Goal: Transaction & Acquisition: Download file/media

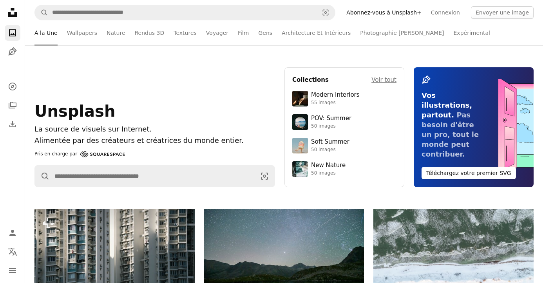
scroll to position [228, 0]
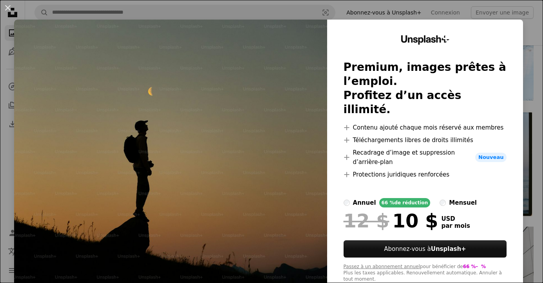
click at [538, 66] on div "An X shape Unsplash+ Premium, images prêtes à l’emploi. Profitez d’un accès ill…" at bounding box center [271, 141] width 543 height 283
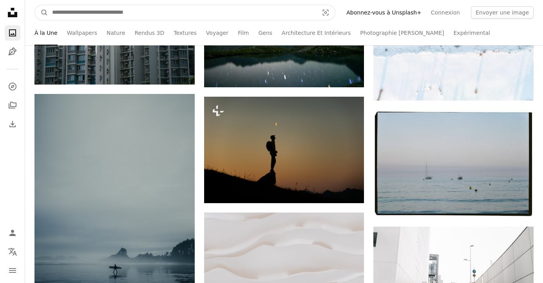
click at [167, 16] on input "Rechercher des visuels sur tout le site" at bounding box center [182, 12] width 268 height 15
type input "**********"
click at [35, 5] on button "A magnifying glass" at bounding box center [41, 12] width 13 height 15
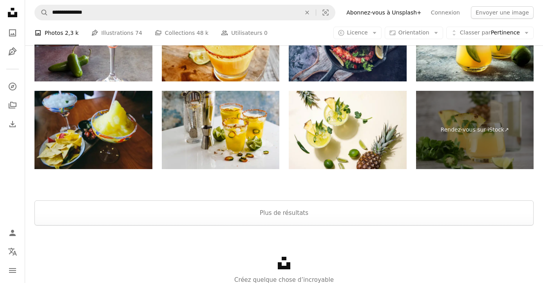
scroll to position [1877, 0]
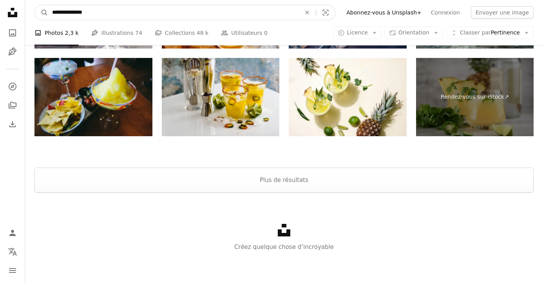
click at [121, 12] on input "**********" at bounding box center [173, 12] width 250 height 15
type input "**********"
click at [35, 5] on button "A magnifying glass" at bounding box center [41, 12] width 13 height 15
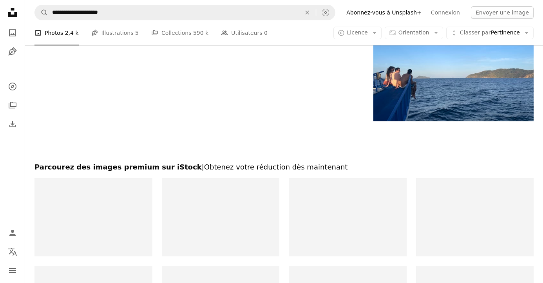
scroll to position [1370, 0]
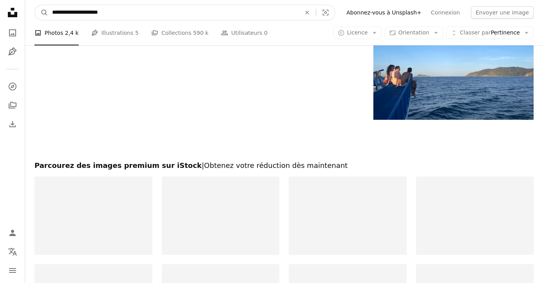
drag, startPoint x: 127, startPoint y: 11, endPoint x: 15, endPoint y: 6, distance: 111.8
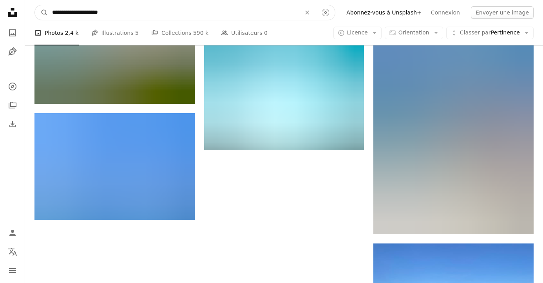
scroll to position [1125, 0]
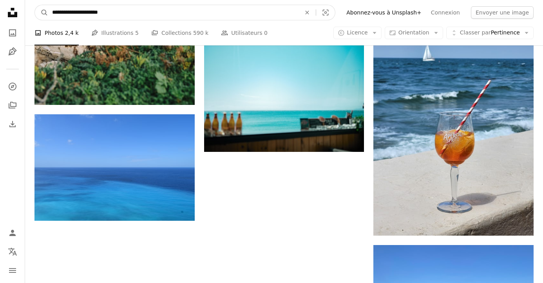
click at [115, 17] on input "**********" at bounding box center [173, 12] width 250 height 15
drag, startPoint x: 120, startPoint y: 12, endPoint x: 2, endPoint y: 8, distance: 118.8
type input "**********"
click at [35, 5] on button "A magnifying glass" at bounding box center [41, 12] width 13 height 15
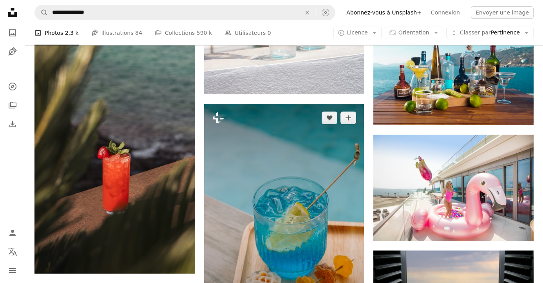
scroll to position [393, 0]
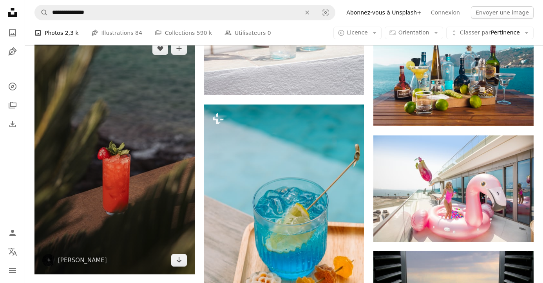
click at [141, 156] on img at bounding box center [114, 154] width 160 height 240
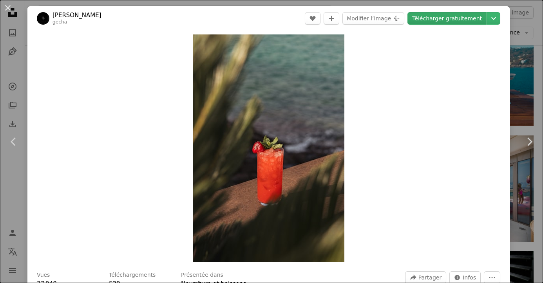
click at [465, 20] on link "Télécharger gratuitement" at bounding box center [447, 18] width 79 height 13
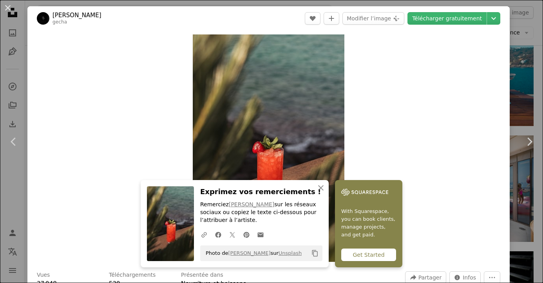
click at [452, 122] on div "Zoom in" at bounding box center [268, 148] width 482 height 235
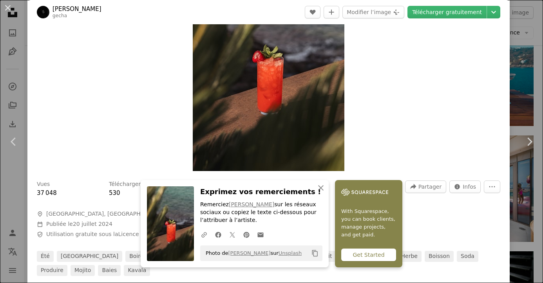
scroll to position [92, 0]
click at [322, 187] on icon "An X shape" at bounding box center [320, 187] width 9 height 9
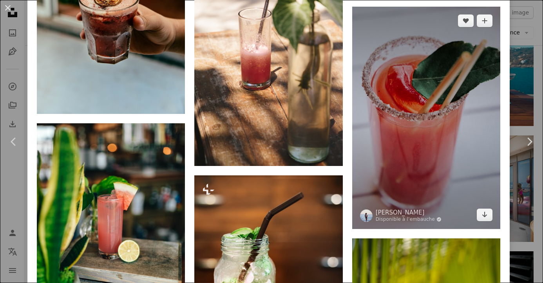
scroll to position [1918, 0]
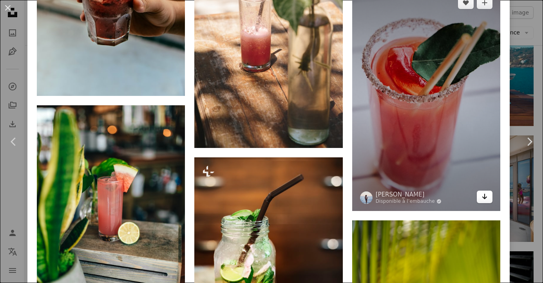
click at [493, 203] on link "Arrow pointing down" at bounding box center [485, 197] width 16 height 13
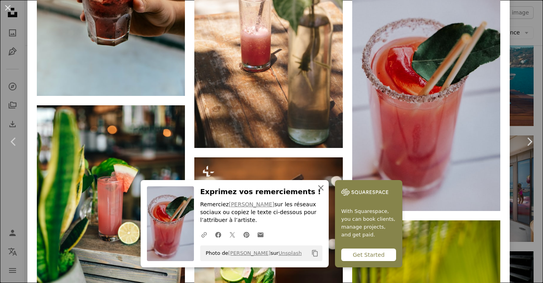
click at [321, 186] on icon "An X shape" at bounding box center [320, 187] width 9 height 9
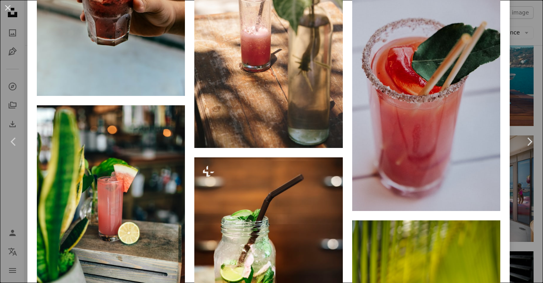
click at [530, 88] on div "An X shape Chevron left Chevron right [PERSON_NAME] gecha A heart A plus sign M…" at bounding box center [271, 141] width 543 height 283
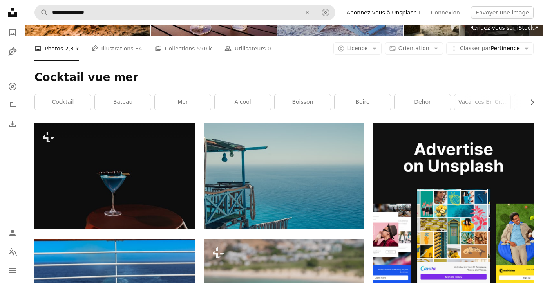
scroll to position [75, 0]
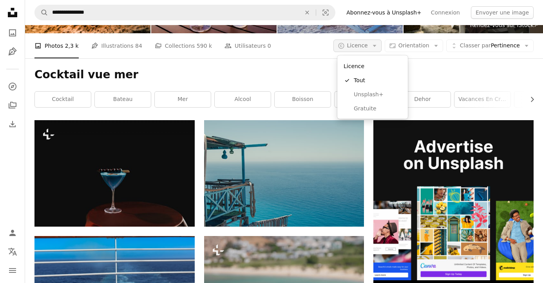
click at [375, 44] on icon "Arrow down" at bounding box center [374, 45] width 7 height 7
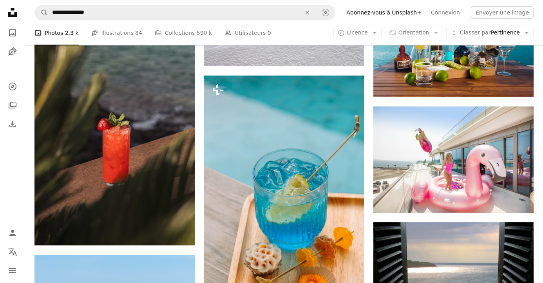
scroll to position [424, 0]
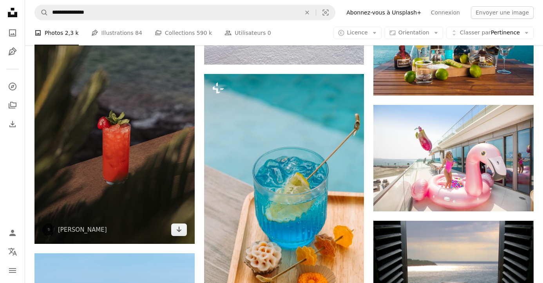
click at [116, 158] on img at bounding box center [114, 124] width 160 height 240
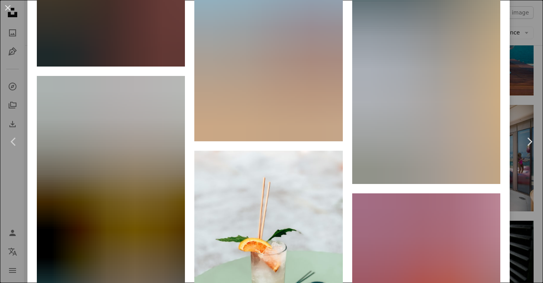
scroll to position [4065, 0]
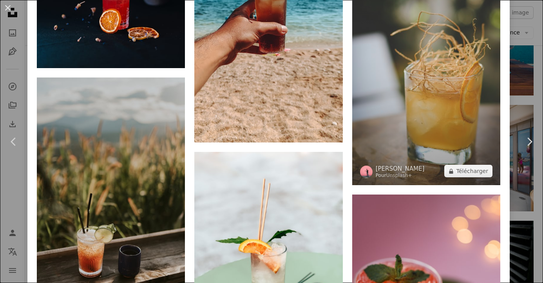
click at [413, 130] on img at bounding box center [426, 52] width 148 height 265
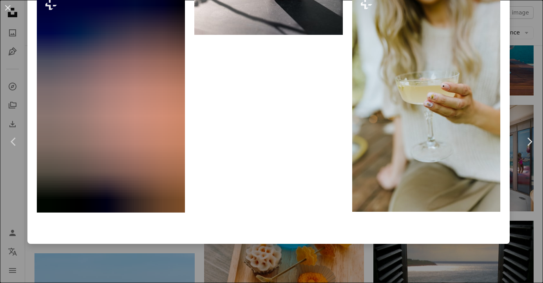
scroll to position [6636, 0]
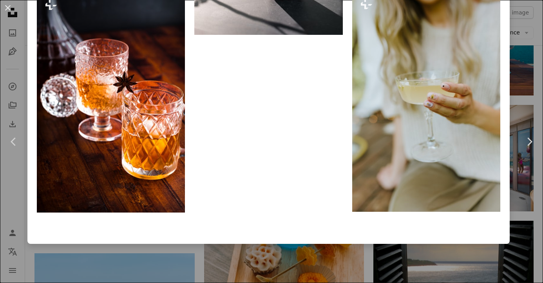
click at [534, 76] on div "An X shape Chevron left Chevron right [PERSON_NAME] Pour Unsplash+ A heart A pl…" at bounding box center [271, 141] width 543 height 283
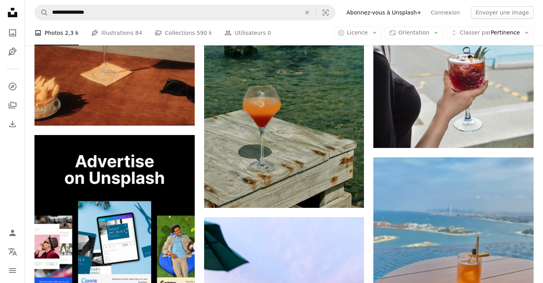
scroll to position [1896, 0]
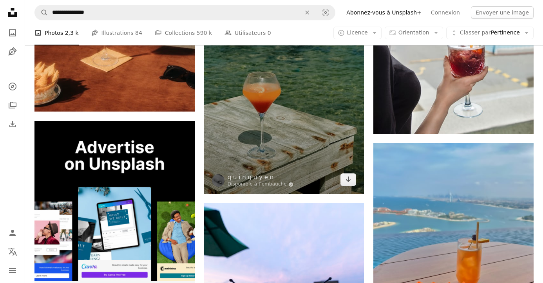
click at [258, 126] on img at bounding box center [284, 87] width 160 height 214
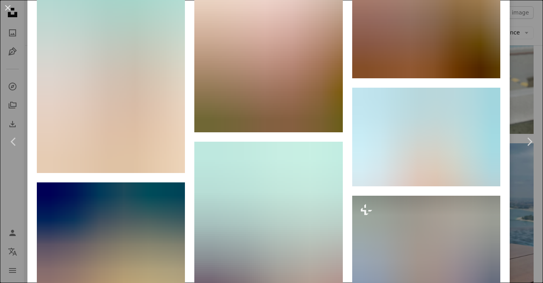
scroll to position [2391, 0]
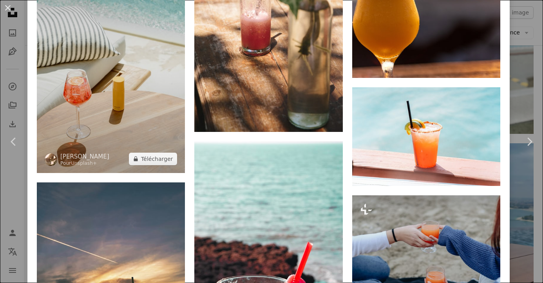
click at [139, 101] on img at bounding box center [111, 61] width 148 height 223
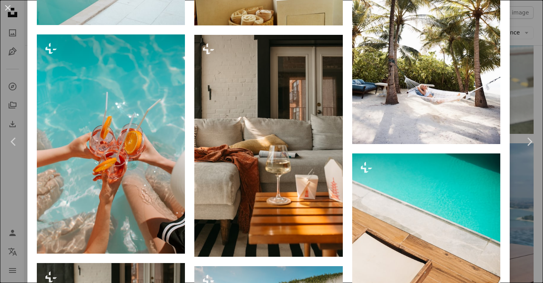
scroll to position [1108, 0]
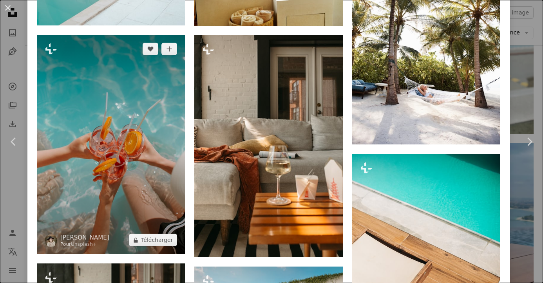
click at [147, 174] on img at bounding box center [111, 145] width 148 height 220
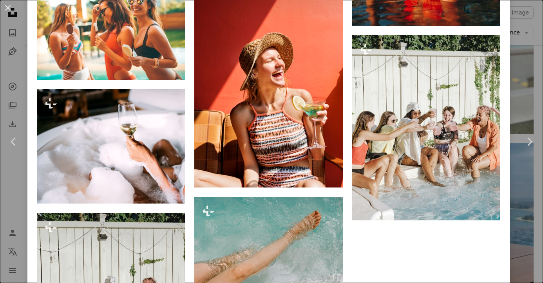
scroll to position [2890, 0]
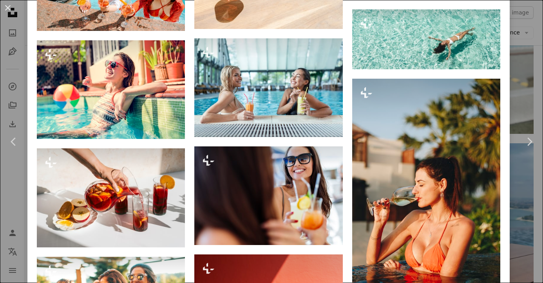
click at [526, 56] on div "An X shape Chevron left Chevron right Kateryna Hliznitsova Pour Unsplash+ A hea…" at bounding box center [271, 141] width 543 height 283
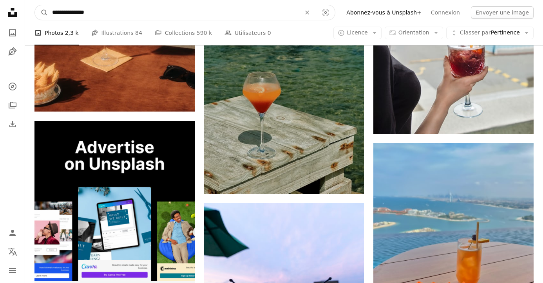
drag, startPoint x: 114, startPoint y: 14, endPoint x: 33, endPoint y: 5, distance: 80.7
click at [33, 5] on nav "**********" at bounding box center [284, 12] width 518 height 25
type input "*********"
click at [35, 5] on button "A magnifying glass" at bounding box center [41, 12] width 13 height 15
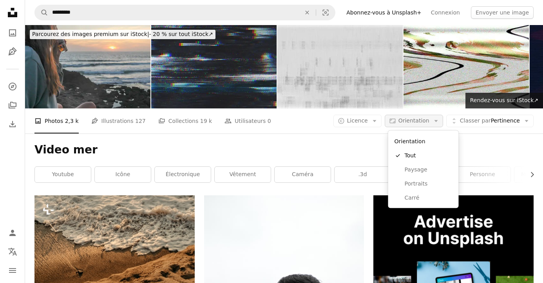
click at [424, 123] on span "Orientation" at bounding box center [413, 121] width 31 height 6
click at [417, 185] on span "Portraits" at bounding box center [429, 184] width 48 height 8
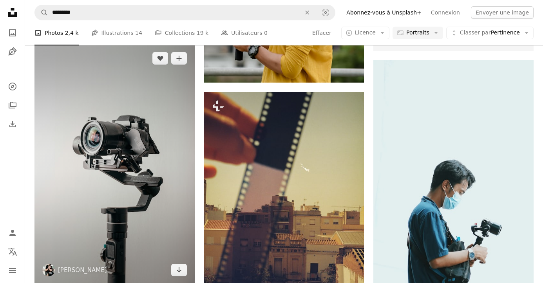
scroll to position [356, 0]
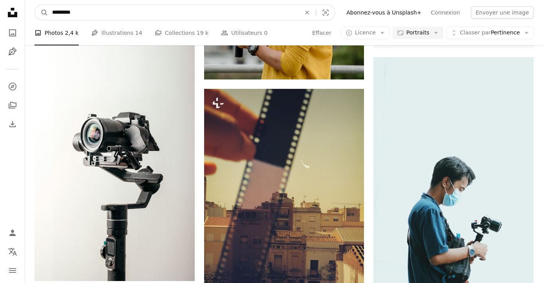
drag, startPoint x: 90, startPoint y: 16, endPoint x: 9, endPoint y: 5, distance: 81.9
type input "**********"
click button "A magnifying glass" at bounding box center [41, 12] width 13 height 15
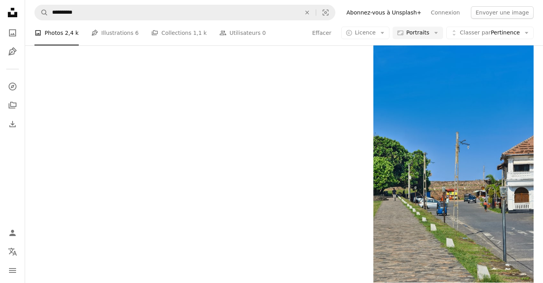
scroll to position [1873, 0]
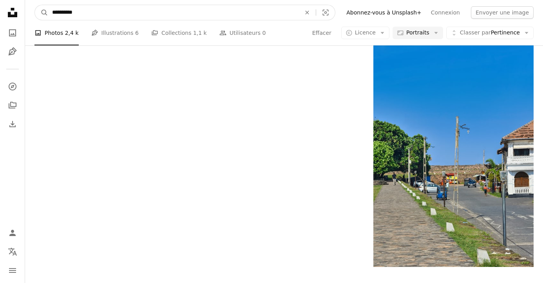
drag, startPoint x: 72, startPoint y: 13, endPoint x: 135, endPoint y: 12, distance: 63.5
click at [135, 12] on input "**********" at bounding box center [173, 12] width 250 height 15
type input "**********"
click button "A magnifying glass" at bounding box center [41, 12] width 13 height 15
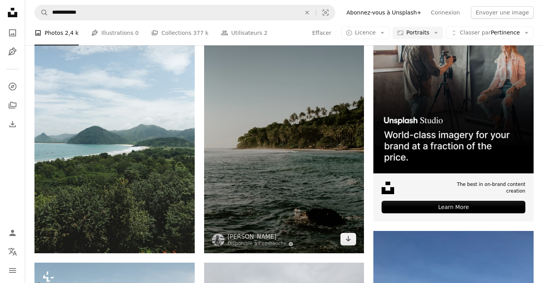
scroll to position [183, 0]
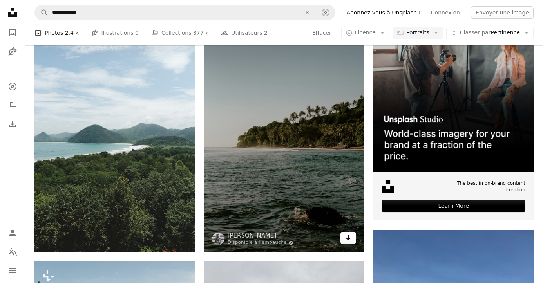
click at [348, 234] on icon "Arrow pointing down" at bounding box center [348, 237] width 6 height 9
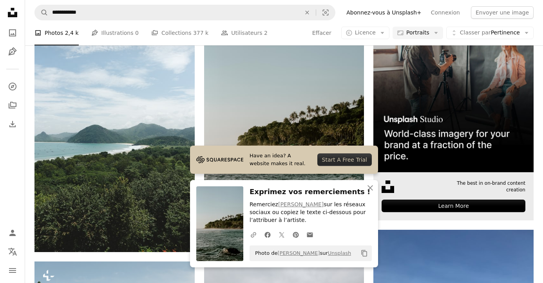
click at [511, 130] on img at bounding box center [453, 92] width 160 height 160
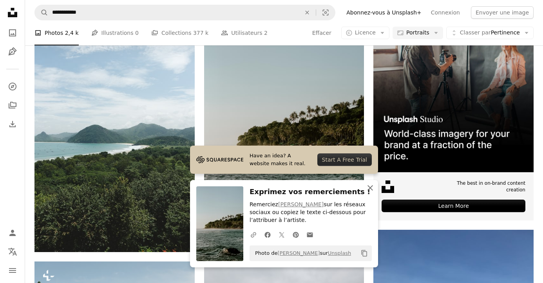
click at [368, 188] on icon "An X shape" at bounding box center [370, 187] width 9 height 9
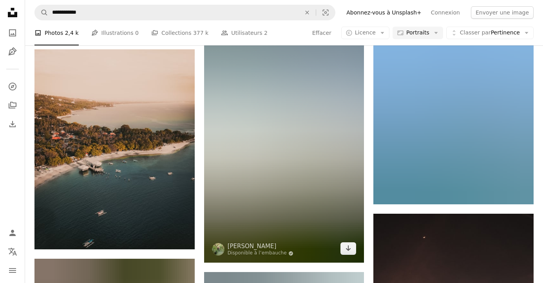
scroll to position [897, 0]
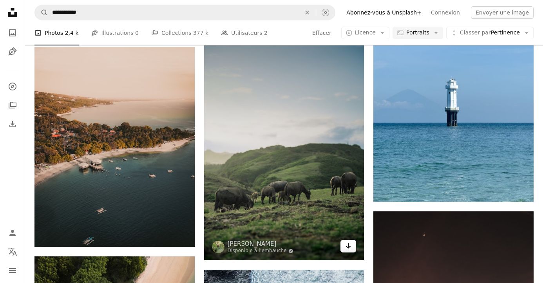
click at [349, 246] on icon "Télécharger" at bounding box center [348, 245] width 5 height 5
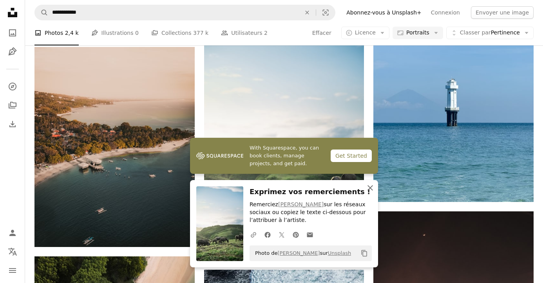
click at [371, 187] on icon "An X shape" at bounding box center [370, 187] width 9 height 9
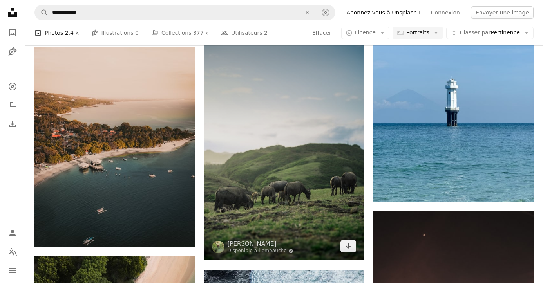
click at [306, 157] on img at bounding box center [284, 140] width 160 height 240
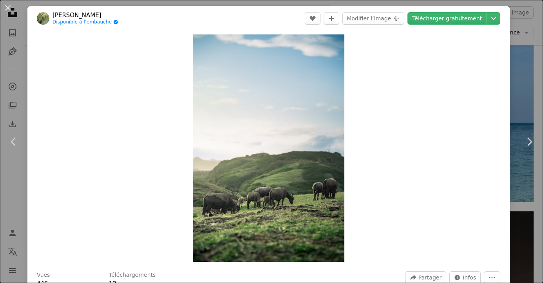
click at [533, 27] on div "An X shape Chevron left Chevron right [PERSON_NAME] Disponible à l’embauche A c…" at bounding box center [271, 141] width 543 height 283
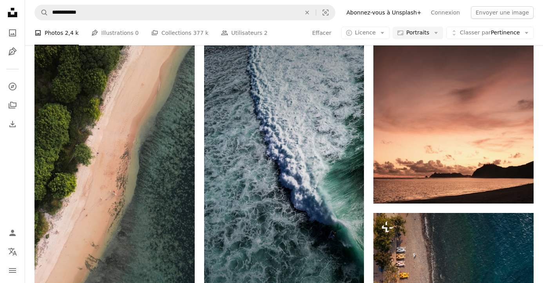
scroll to position [1178, 0]
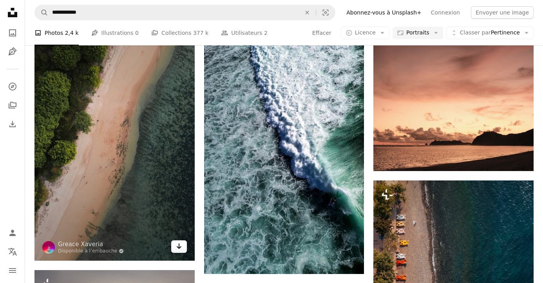
click at [182, 248] on link "Arrow pointing down" at bounding box center [179, 247] width 16 height 13
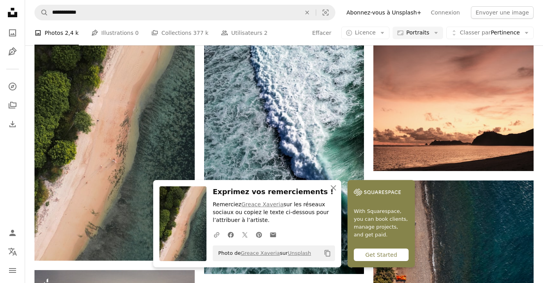
click at [331, 188] on icon "An X shape" at bounding box center [333, 187] width 9 height 9
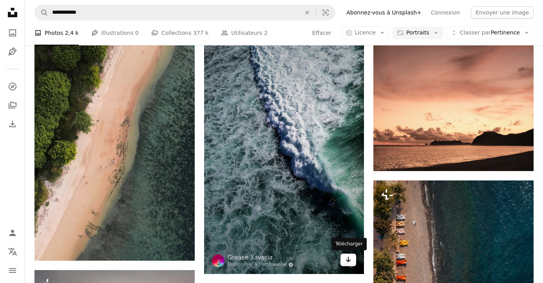
click at [347, 257] on icon "Arrow pointing down" at bounding box center [348, 259] width 6 height 9
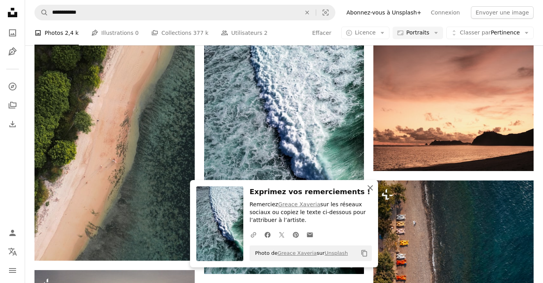
click at [370, 190] on icon "An X shape" at bounding box center [370, 187] width 9 height 9
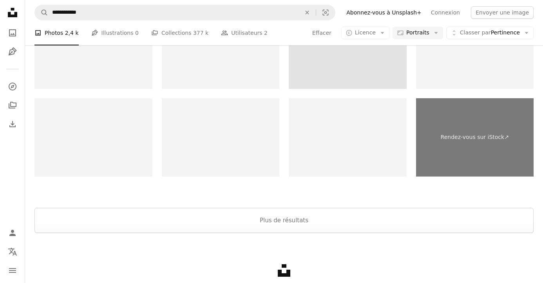
scroll to position [2204, 0]
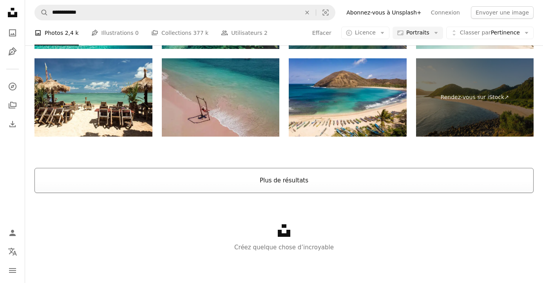
click at [311, 179] on button "Plus de résultats" at bounding box center [283, 180] width 499 height 25
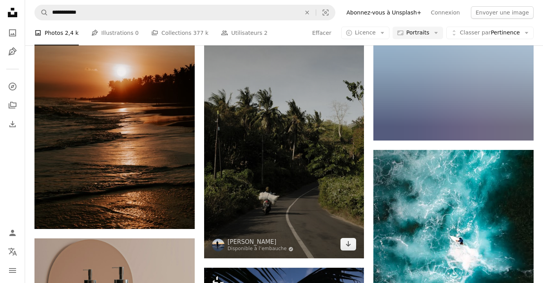
scroll to position [2477, 0]
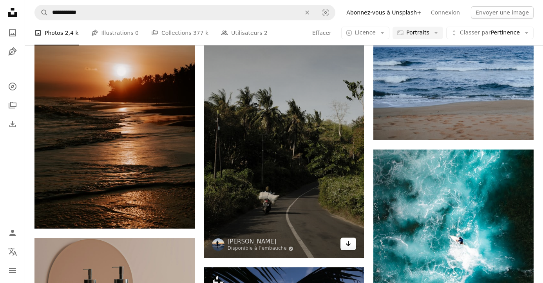
click at [348, 244] on icon "Arrow pointing down" at bounding box center [348, 243] width 6 height 9
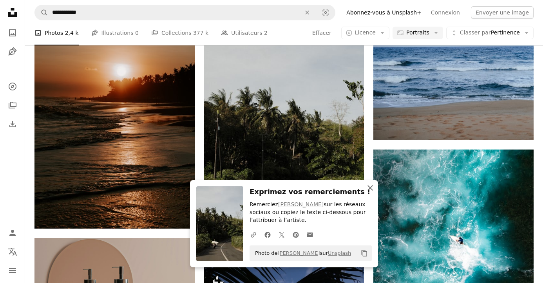
click at [371, 190] on icon "An X shape" at bounding box center [370, 187] width 9 height 9
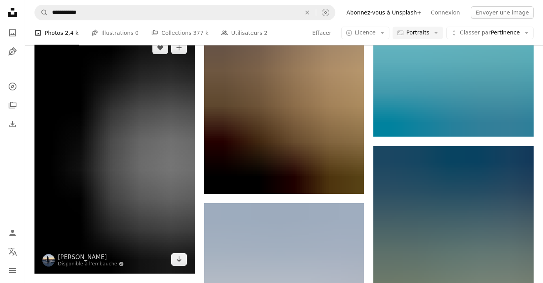
scroll to position [4066, 0]
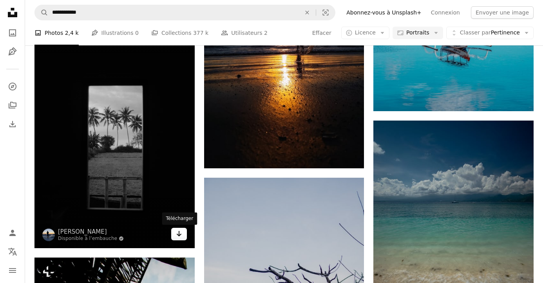
click at [181, 234] on icon "Arrow pointing down" at bounding box center [179, 233] width 6 height 9
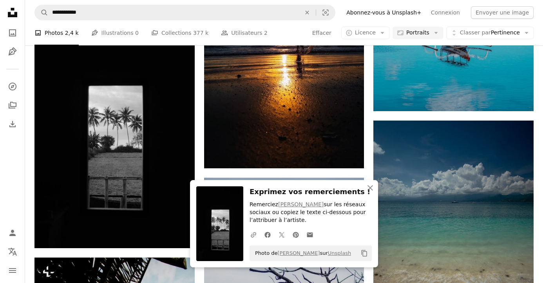
click at [368, 188] on icon "An X shape" at bounding box center [370, 187] width 9 height 9
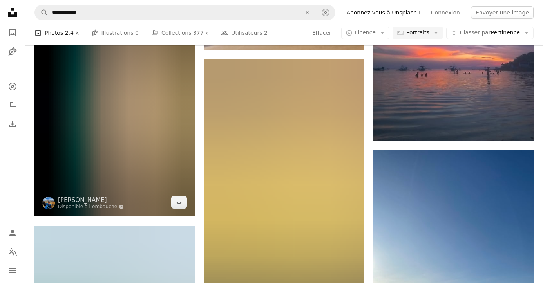
scroll to position [8613, 0]
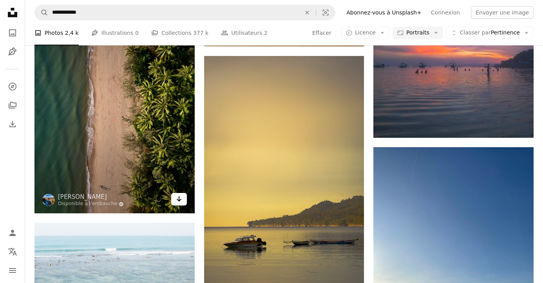
click at [177, 199] on icon "Arrow pointing down" at bounding box center [179, 198] width 6 height 9
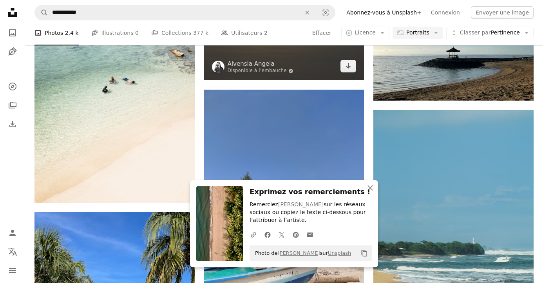
scroll to position [8889, 0]
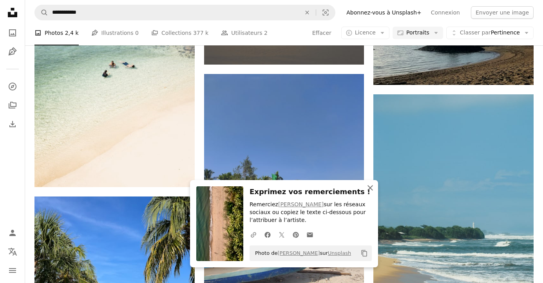
click at [371, 187] on icon "An X shape" at bounding box center [370, 187] width 9 height 9
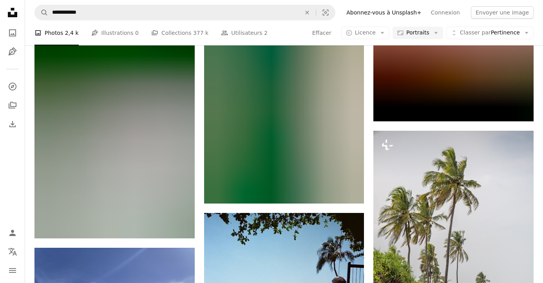
scroll to position [13290, 0]
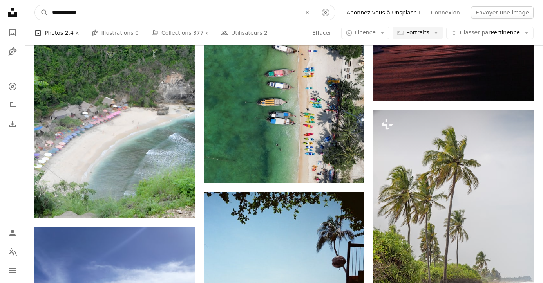
drag, startPoint x: 71, startPoint y: 14, endPoint x: 126, endPoint y: 14, distance: 54.5
click at [126, 14] on input "**********" at bounding box center [173, 12] width 250 height 15
type input "**********"
click button "A magnifying glass" at bounding box center [41, 12] width 13 height 15
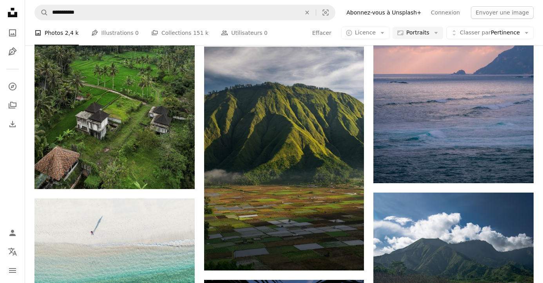
scroll to position [449, 0]
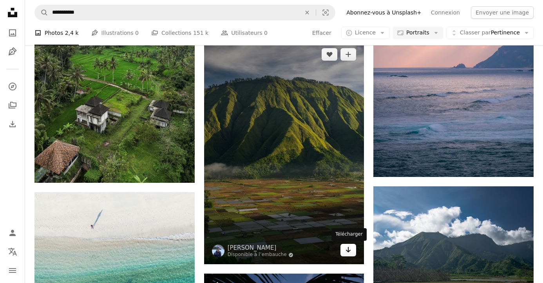
click at [350, 248] on icon "Arrow pointing down" at bounding box center [348, 249] width 6 height 9
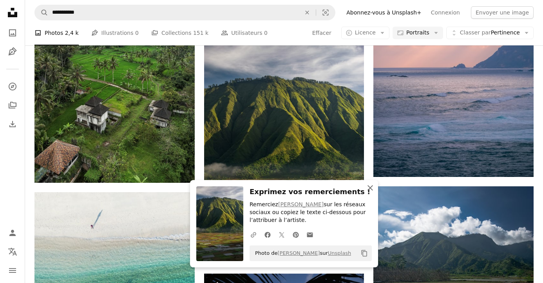
click at [370, 187] on icon "An X shape" at bounding box center [370, 187] width 9 height 9
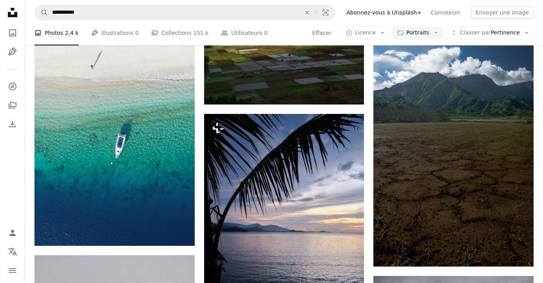
scroll to position [610, 0]
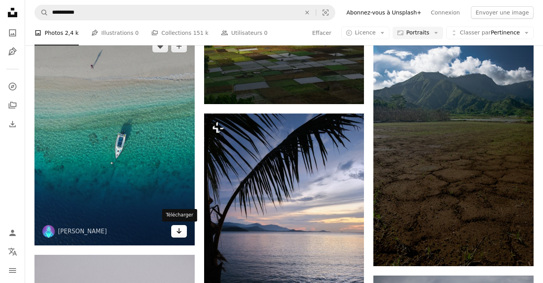
click at [177, 234] on icon "Arrow pointing down" at bounding box center [179, 230] width 6 height 9
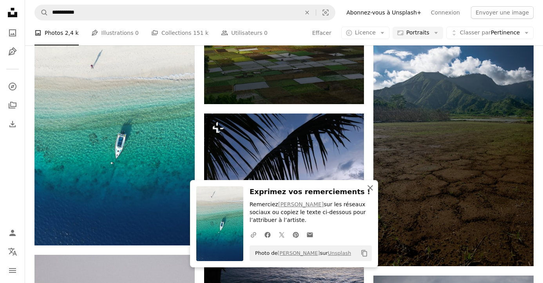
click at [369, 187] on icon "button" at bounding box center [370, 187] width 5 height 5
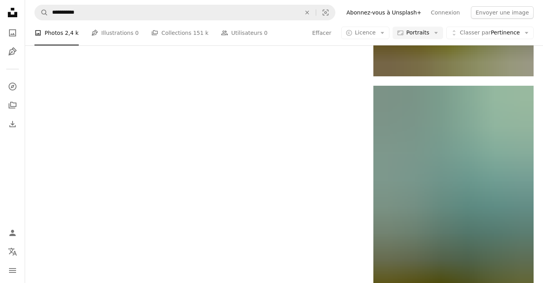
scroll to position [1800, 0]
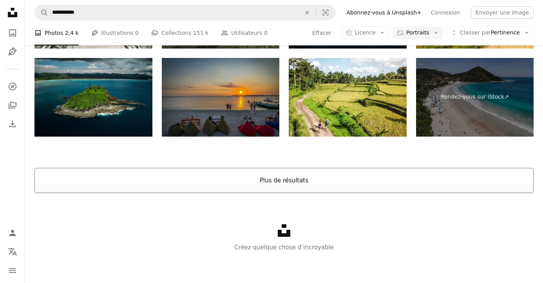
click at [281, 176] on button "Plus de résultats" at bounding box center [283, 180] width 499 height 25
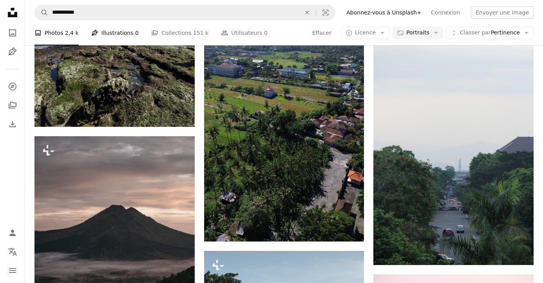
scroll to position [3799, 0]
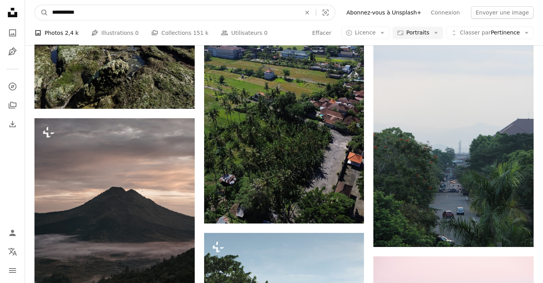
drag, startPoint x: 100, startPoint y: 8, endPoint x: 31, endPoint y: 5, distance: 69.0
click at [31, 5] on nav "**********" at bounding box center [284, 12] width 518 height 25
type input "*"
type input "**********"
click at [35, 5] on button "A magnifying glass" at bounding box center [41, 12] width 13 height 15
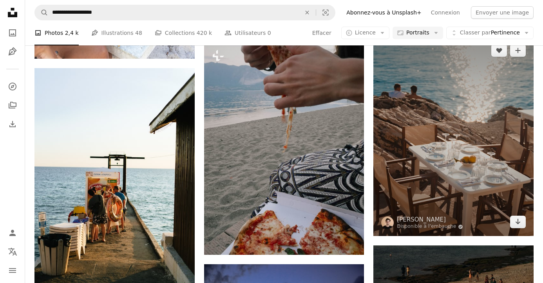
scroll to position [363, 0]
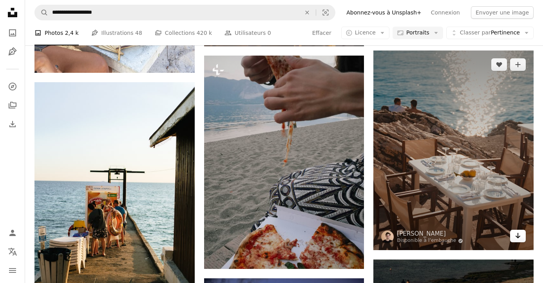
click at [519, 237] on icon "Arrow pointing down" at bounding box center [518, 235] width 6 height 9
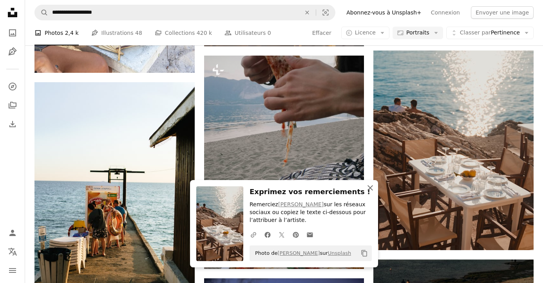
click at [370, 190] on icon "An X shape" at bounding box center [370, 187] width 9 height 9
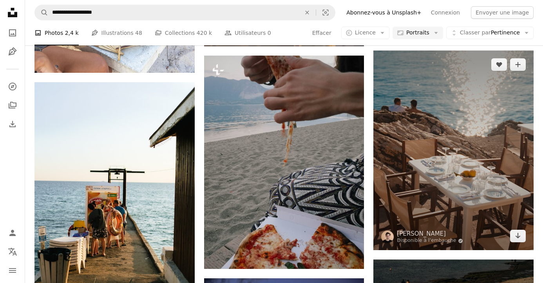
click at [427, 161] on img at bounding box center [453, 151] width 160 height 200
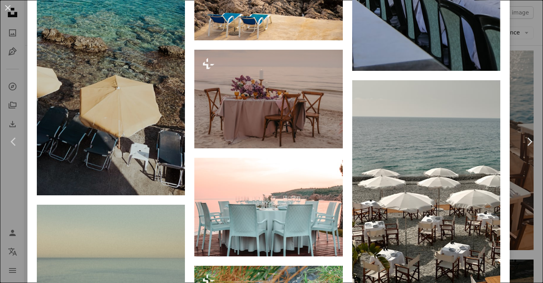
scroll to position [1041, 0]
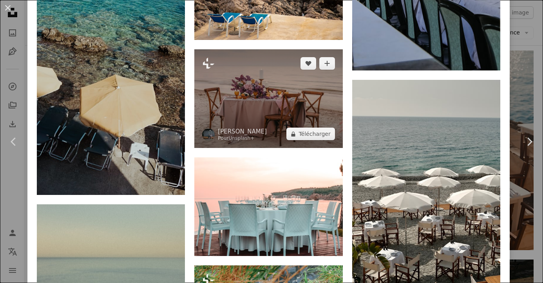
click at [293, 110] on img at bounding box center [268, 98] width 148 height 99
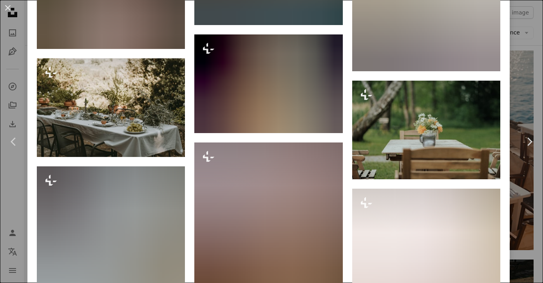
scroll to position [4944, 0]
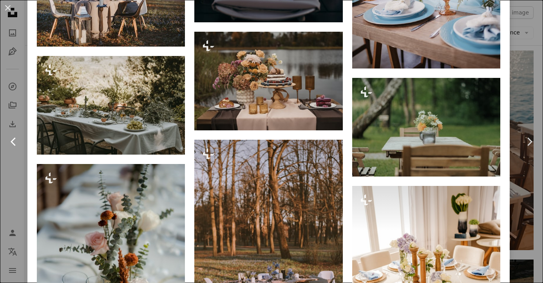
click at [8, 163] on link "Chevron left" at bounding box center [13, 141] width 27 height 75
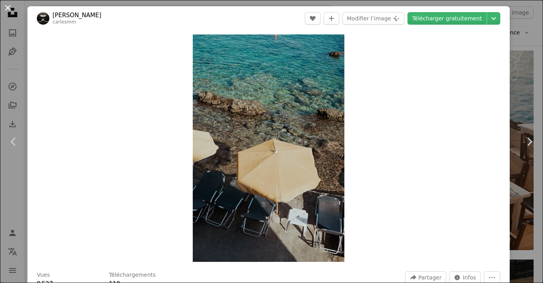
click at [10, 9] on button "An X shape" at bounding box center [7, 7] width 9 height 9
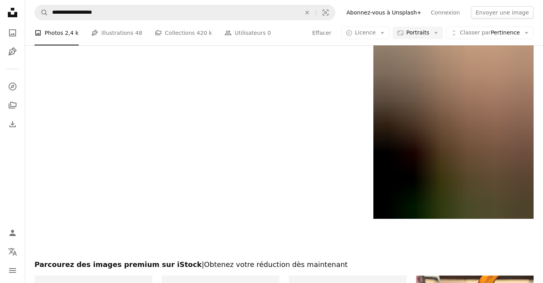
scroll to position [1839, 0]
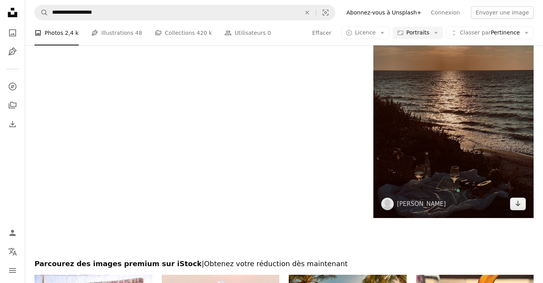
click at [415, 138] on img at bounding box center [453, 112] width 160 height 214
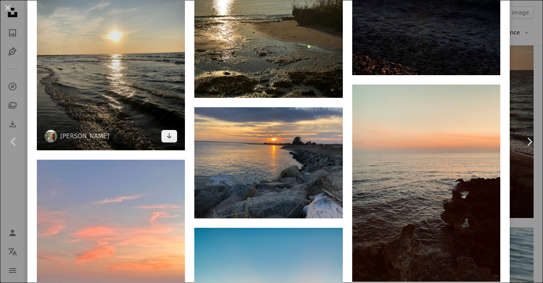
scroll to position [2553, 0]
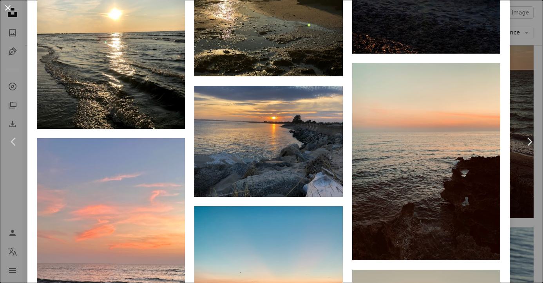
click at [7, 8] on button "An X shape" at bounding box center [7, 7] width 9 height 9
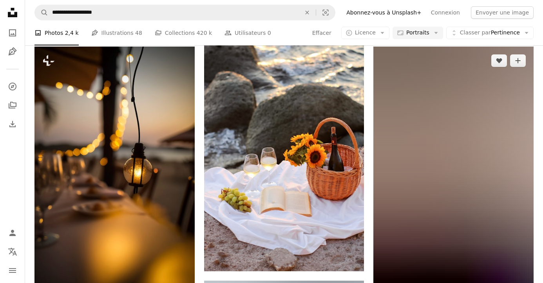
scroll to position [2742, 0]
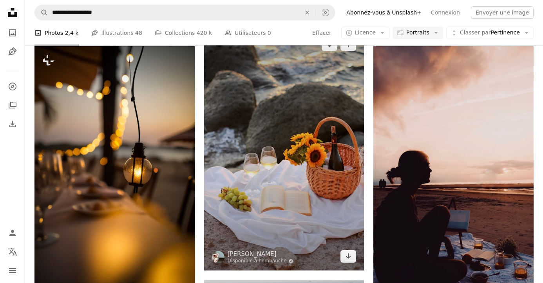
click at [298, 127] on img at bounding box center [284, 151] width 160 height 240
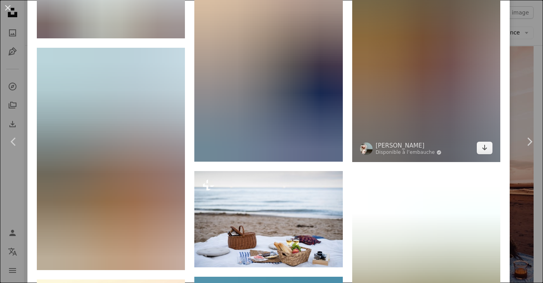
scroll to position [840, 0]
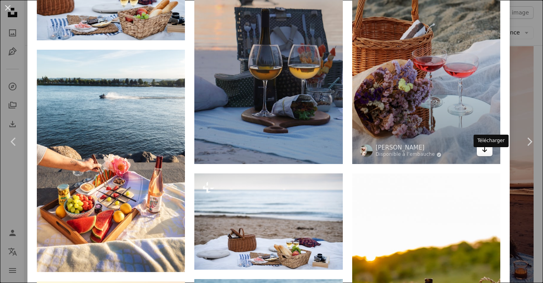
click at [488, 154] on icon "Arrow pointing down" at bounding box center [485, 149] width 6 height 9
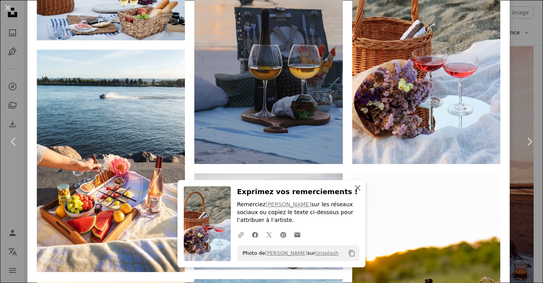
click at [361, 187] on icon "An X shape" at bounding box center [357, 187] width 9 height 9
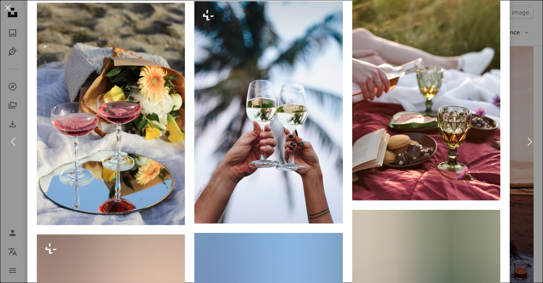
scroll to position [1812, 0]
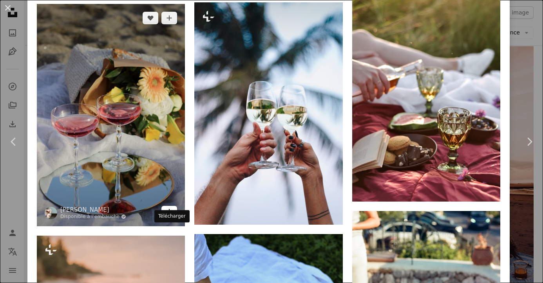
click at [172, 217] on icon "Arrow pointing down" at bounding box center [169, 211] width 6 height 9
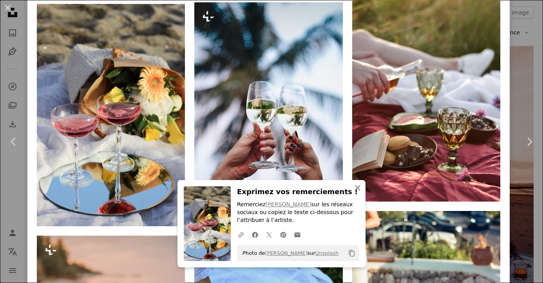
click at [357, 187] on icon "button" at bounding box center [357, 187] width 5 height 5
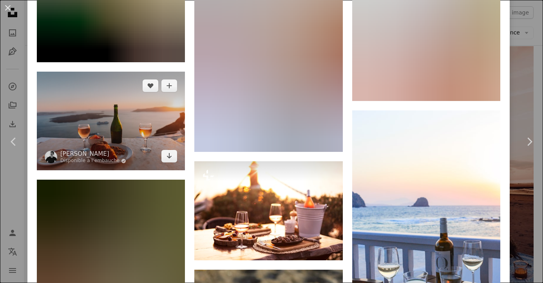
scroll to position [3976, 0]
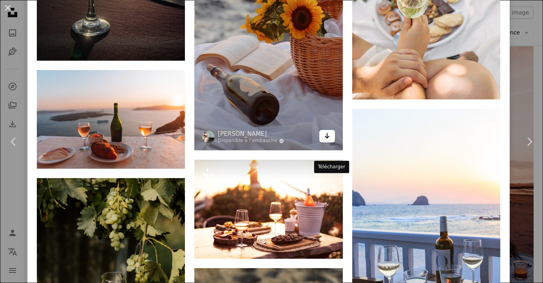
click at [330, 139] on icon "Télécharger" at bounding box center [326, 135] width 5 height 5
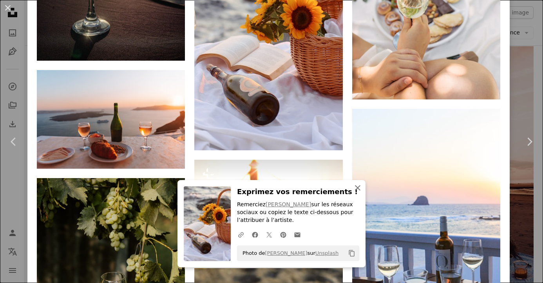
click at [358, 190] on icon "An X shape" at bounding box center [357, 187] width 9 height 9
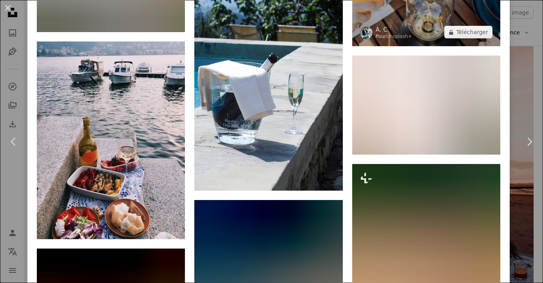
scroll to position [10342, 0]
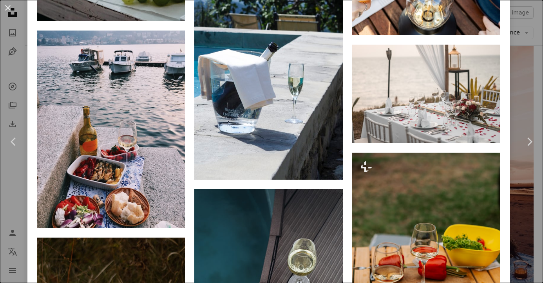
click at [527, 72] on div "An X shape Chevron left Chevron right [PERSON_NAME] Disponible à l’embauche A c…" at bounding box center [271, 141] width 543 height 283
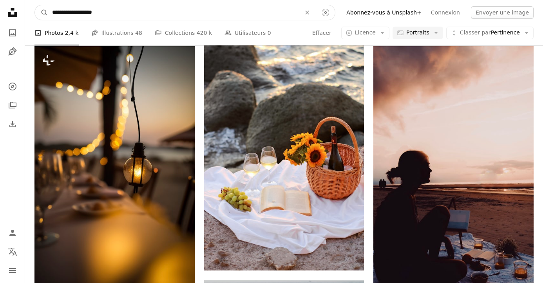
scroll to position [2733, 0]
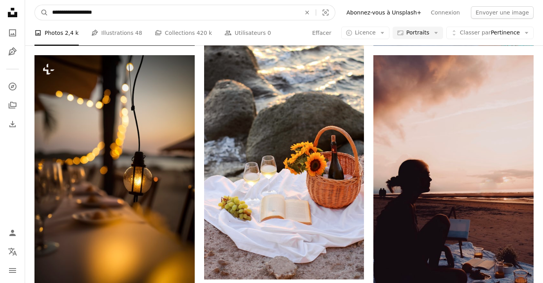
drag, startPoint x: 111, startPoint y: 15, endPoint x: 1, endPoint y: 3, distance: 110.8
click at [1, 3] on div "**********" at bounding box center [271, 242] width 543 height 5951
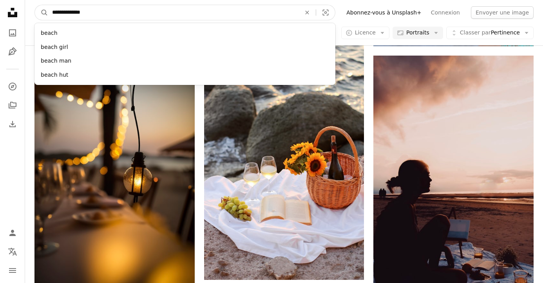
type input "**********"
click at [35, 5] on button "A magnifying glass" at bounding box center [41, 12] width 13 height 15
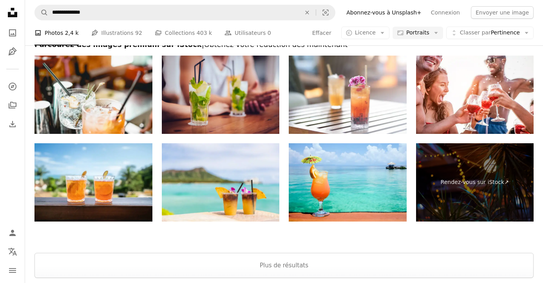
scroll to position [2156, 0]
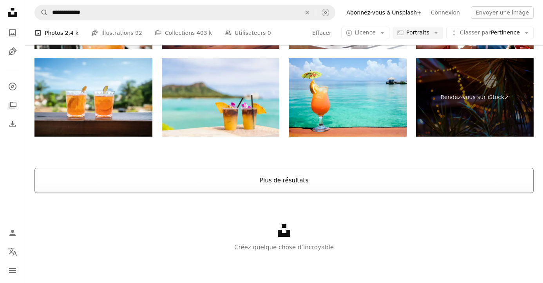
click at [258, 175] on button "Plus de résultats" at bounding box center [283, 180] width 499 height 25
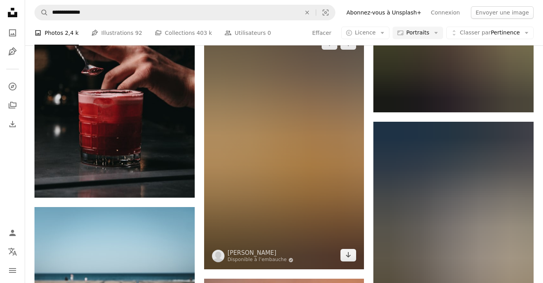
scroll to position [1962, 0]
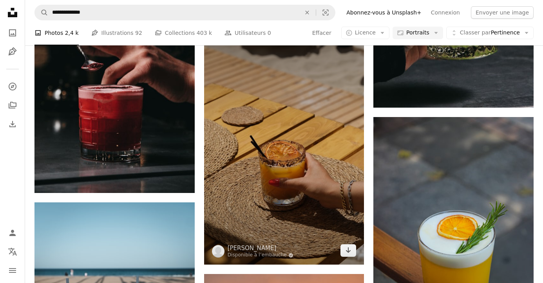
click at [315, 133] on img at bounding box center [284, 145] width 160 height 240
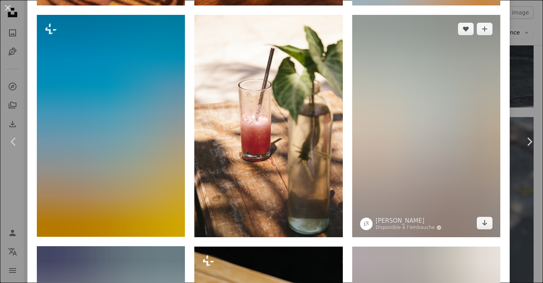
scroll to position [755, 0]
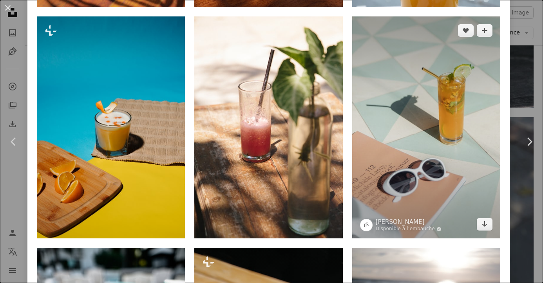
click at [425, 143] on img at bounding box center [426, 127] width 148 height 223
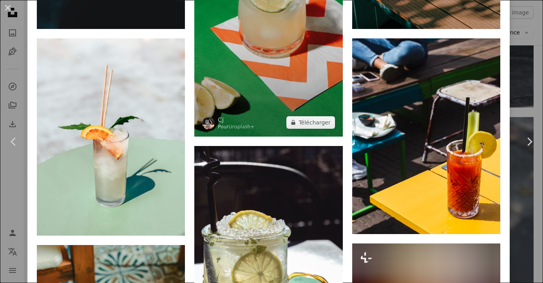
scroll to position [736, 0]
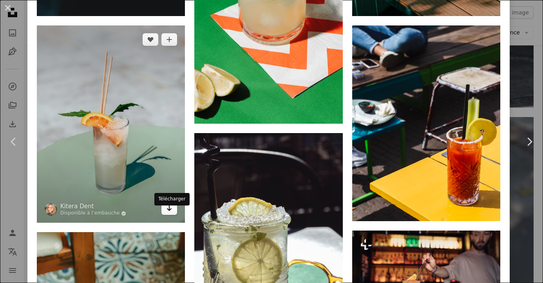
click at [171, 211] on icon "Télécharger" at bounding box center [169, 208] width 5 height 5
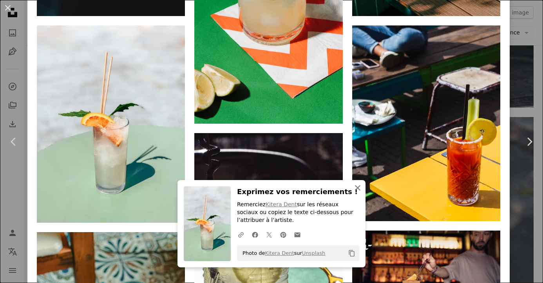
click at [358, 187] on icon "button" at bounding box center [357, 187] width 5 height 5
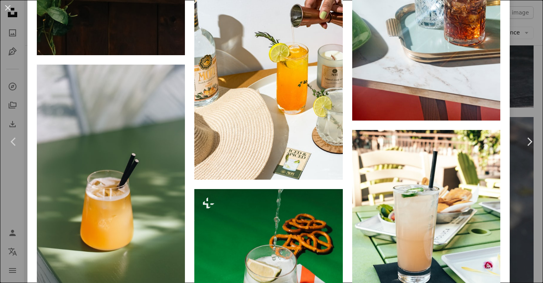
scroll to position [1863, 0]
